Goal: Information Seeking & Learning: Learn about a topic

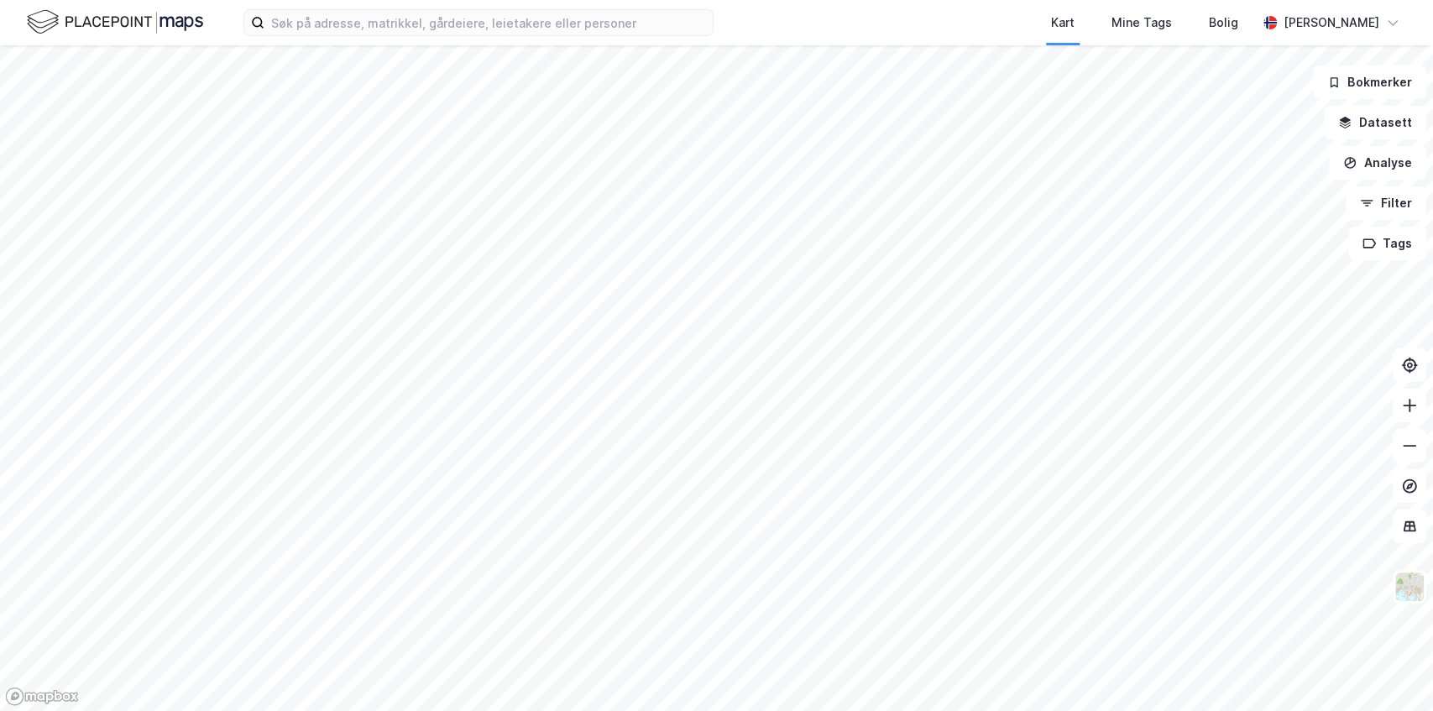
click at [774, 24] on div "Kart Mine Tags [PERSON_NAME]" at bounding box center [716, 22] width 1433 height 45
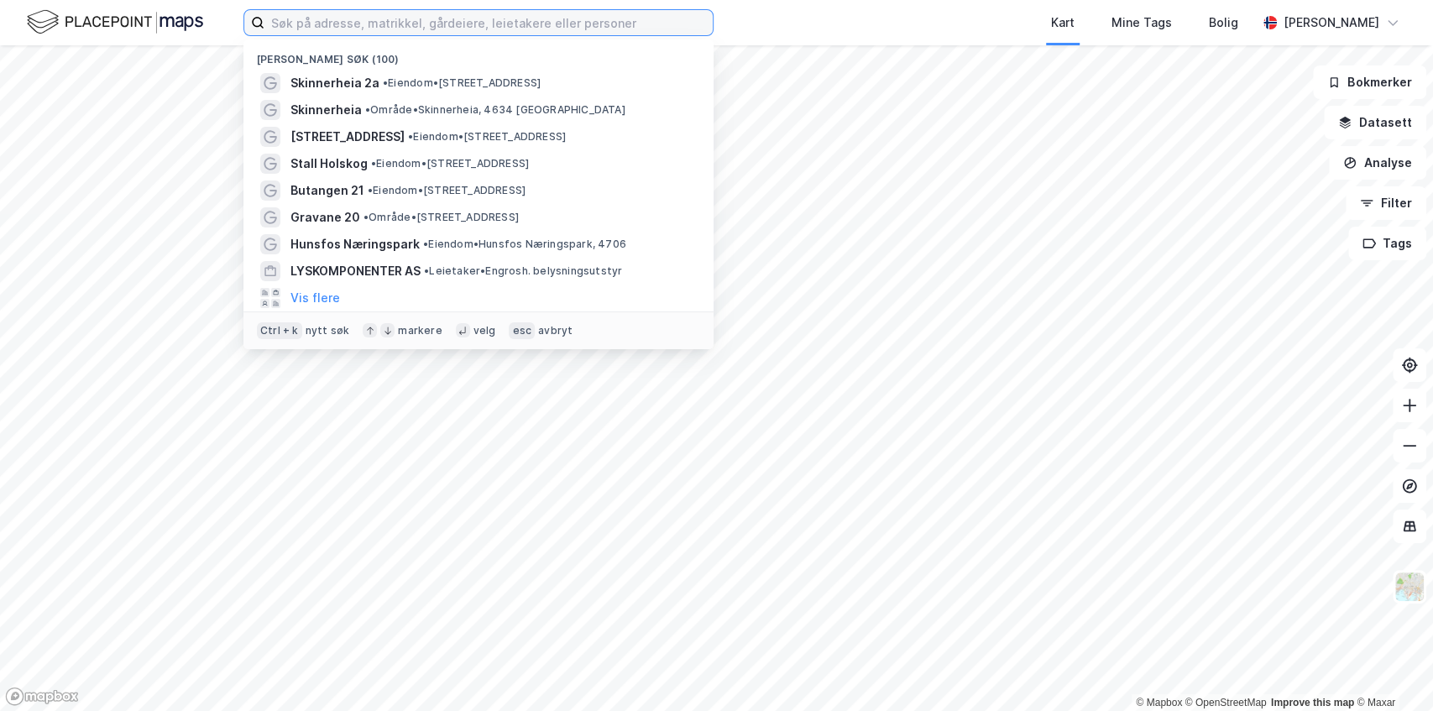
click at [636, 23] on input at bounding box center [488, 22] width 448 height 25
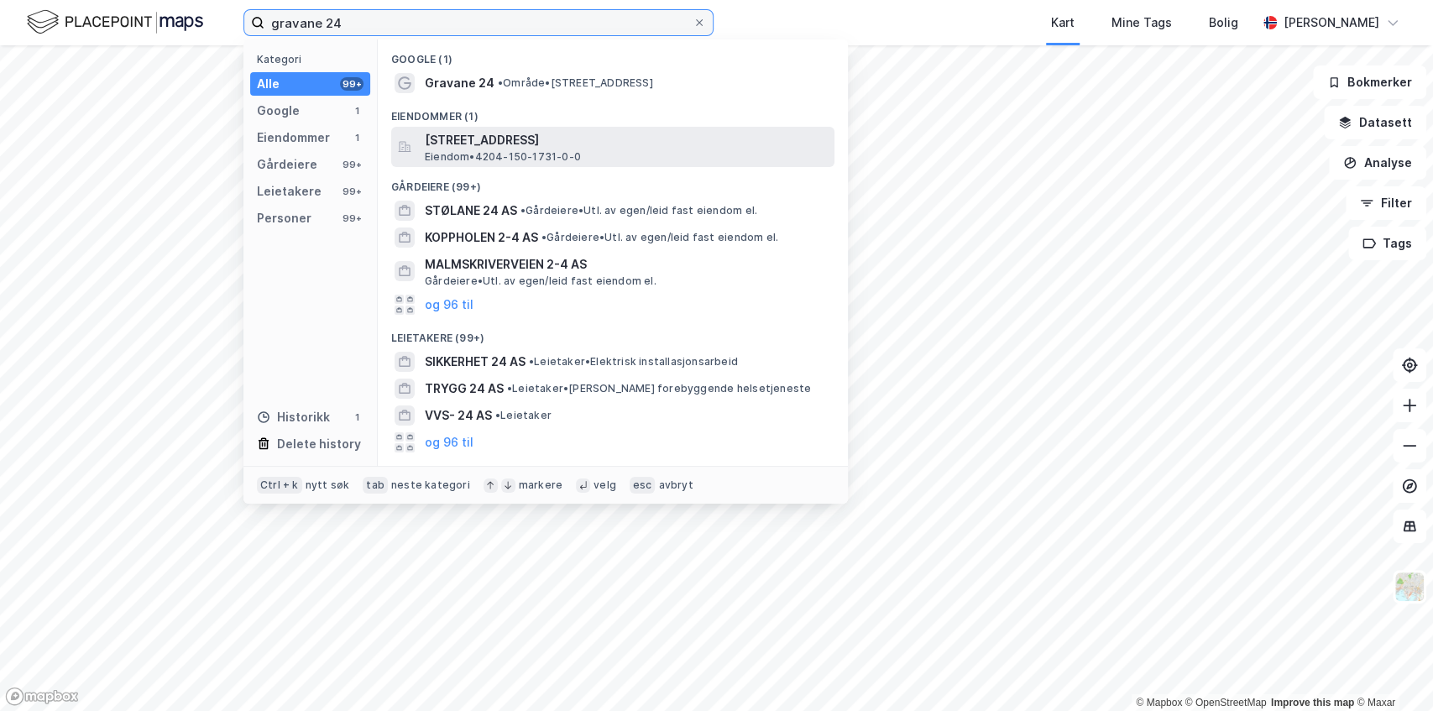
type input "gravane 24"
click at [486, 153] on span "Eiendom • 4204-150-1731-0-0" at bounding box center [503, 156] width 156 height 13
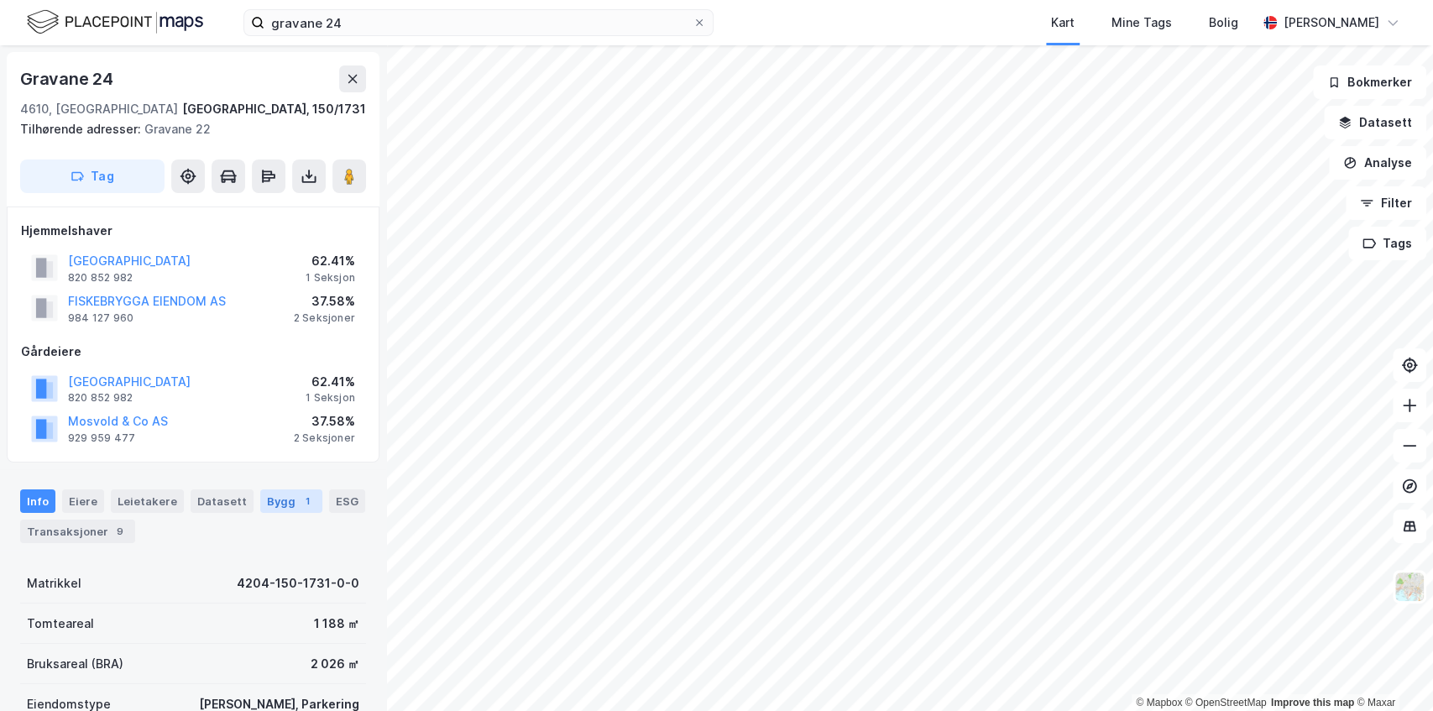
click at [281, 490] on div "Bygg 1" at bounding box center [291, 501] width 62 height 24
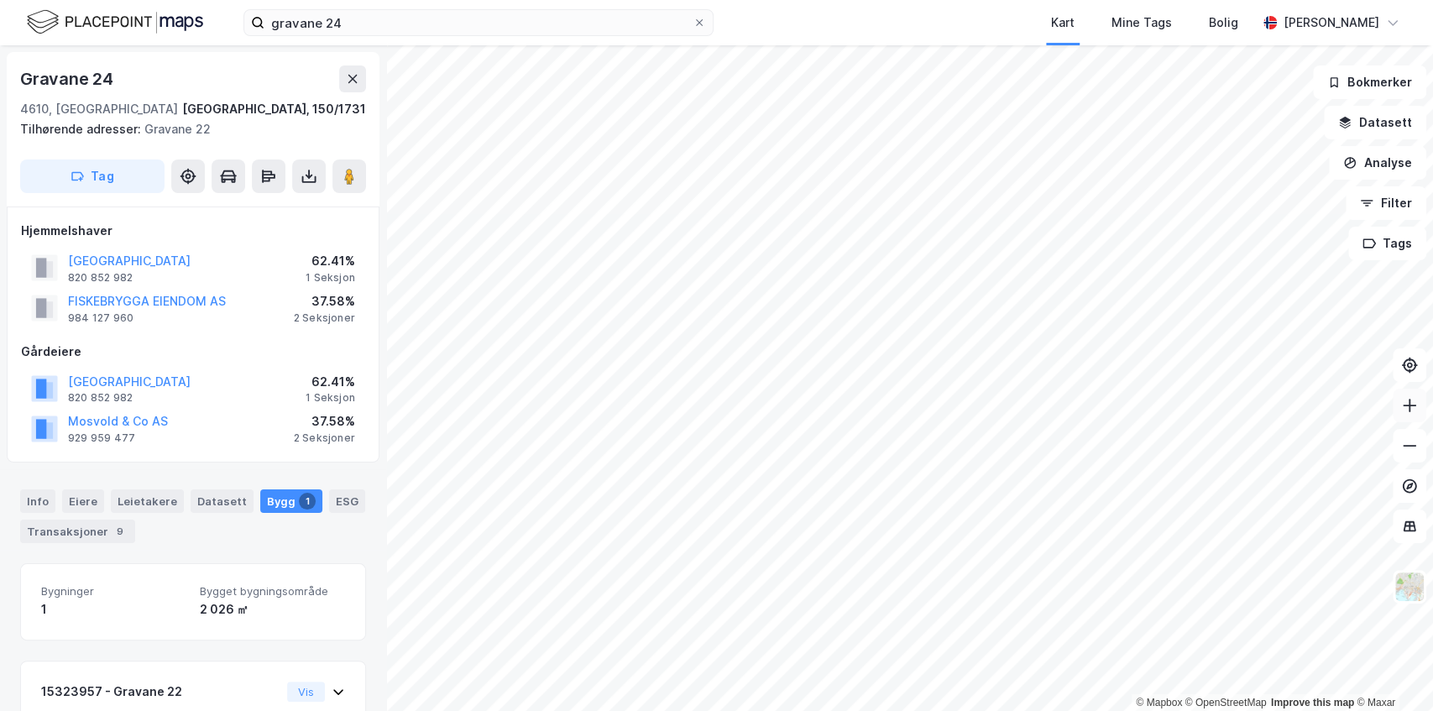
click at [1418, 410] on button at bounding box center [1409, 406] width 34 height 34
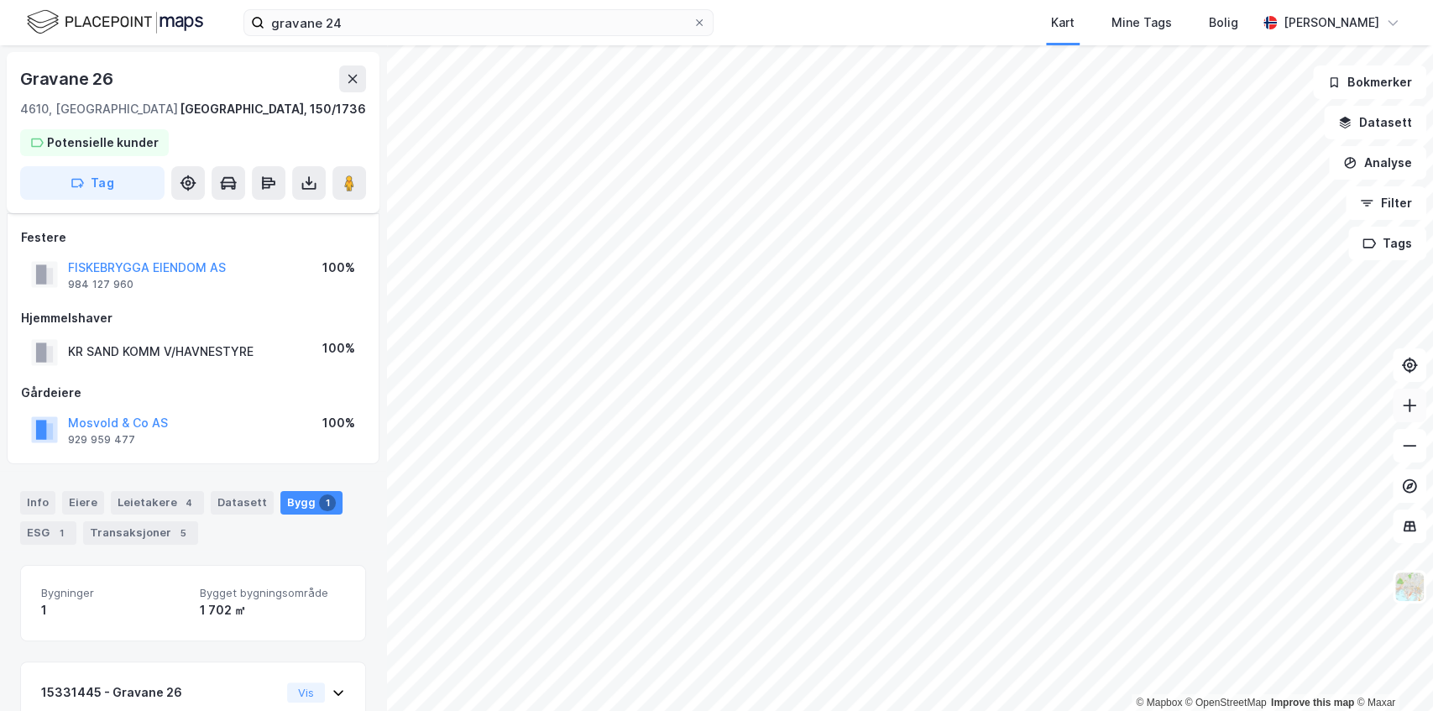
scroll to position [136, 0]
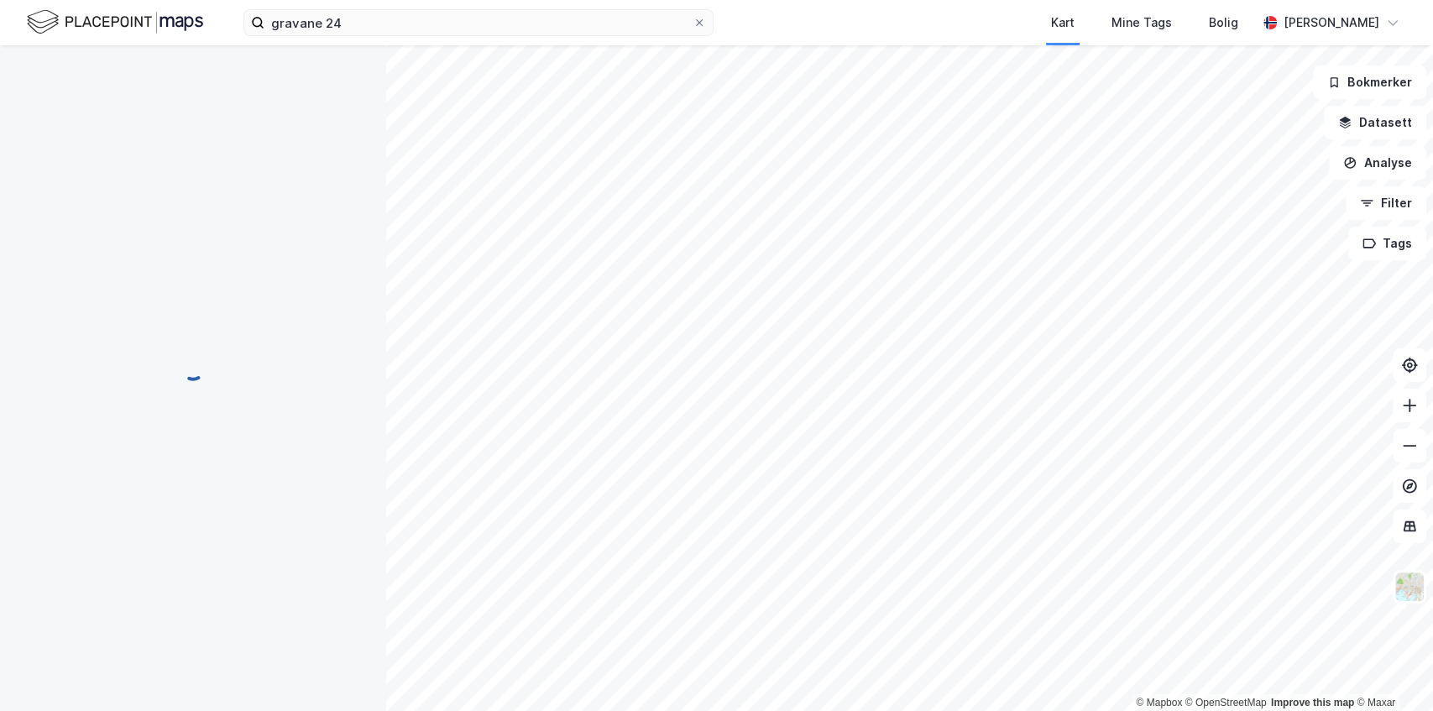
scroll to position [135, 0]
